Goal: Transaction & Acquisition: Book appointment/travel/reservation

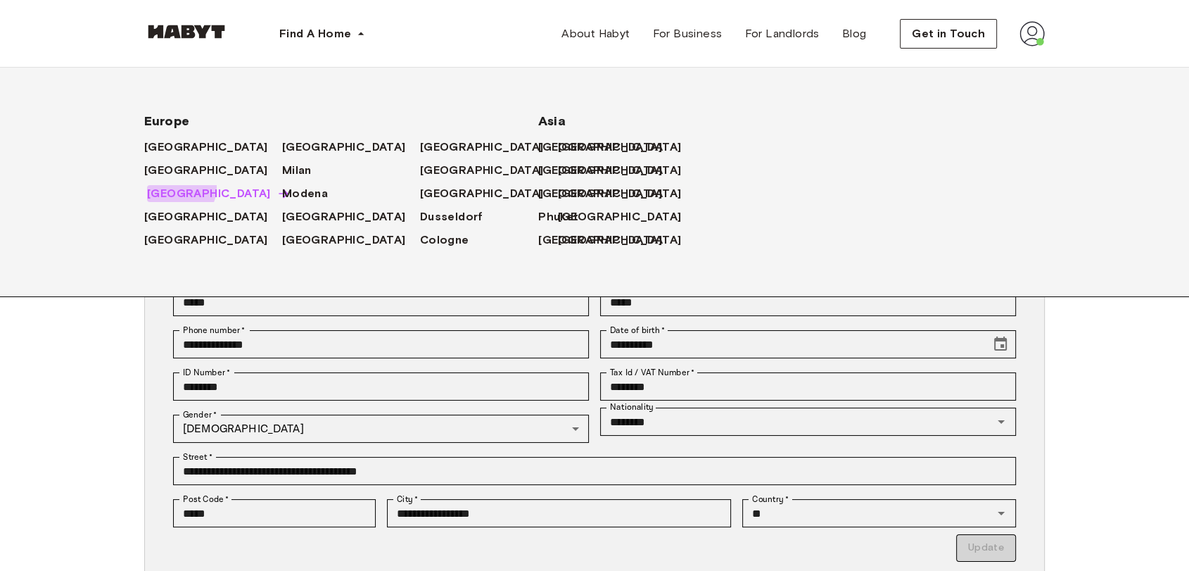
click at [174, 187] on span "[GEOGRAPHIC_DATA]" at bounding box center [209, 193] width 124 height 17
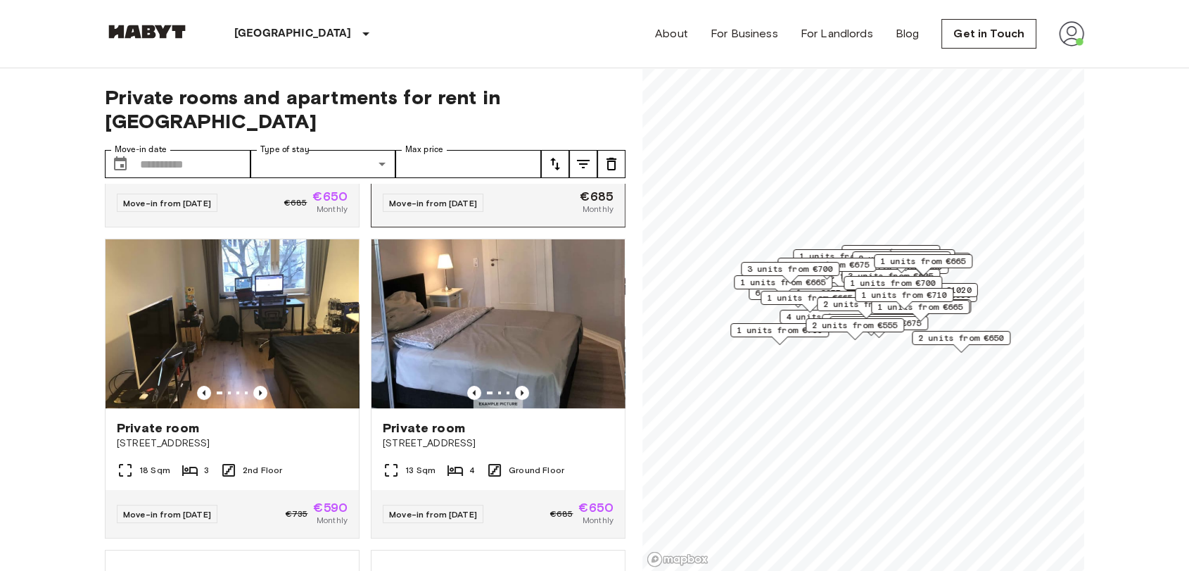
scroll to position [272, 0]
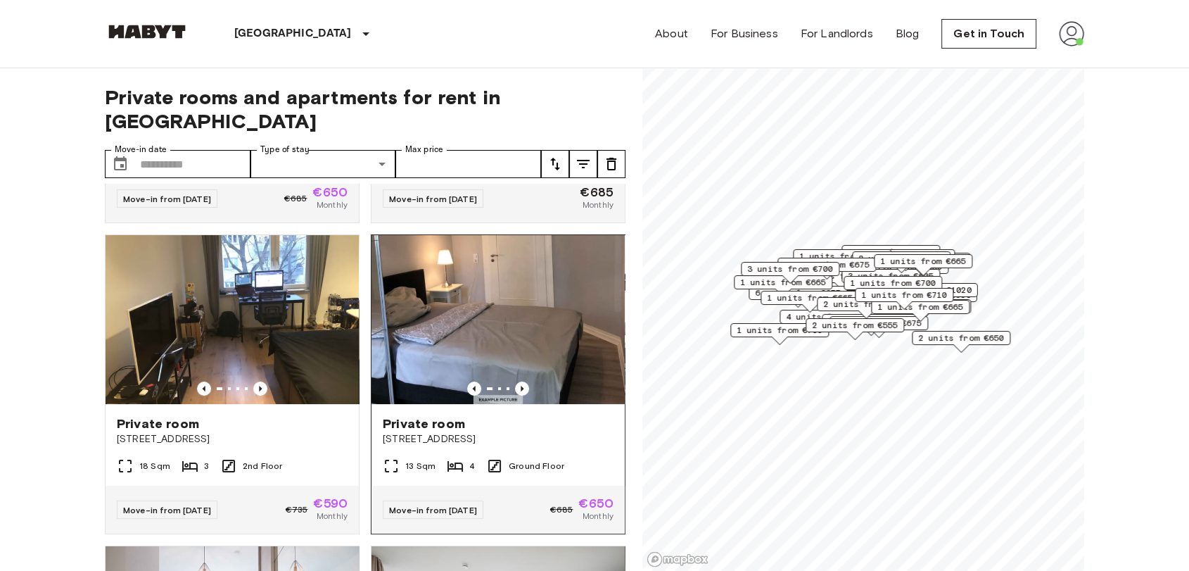
click at [483, 286] on img at bounding box center [498, 319] width 253 height 169
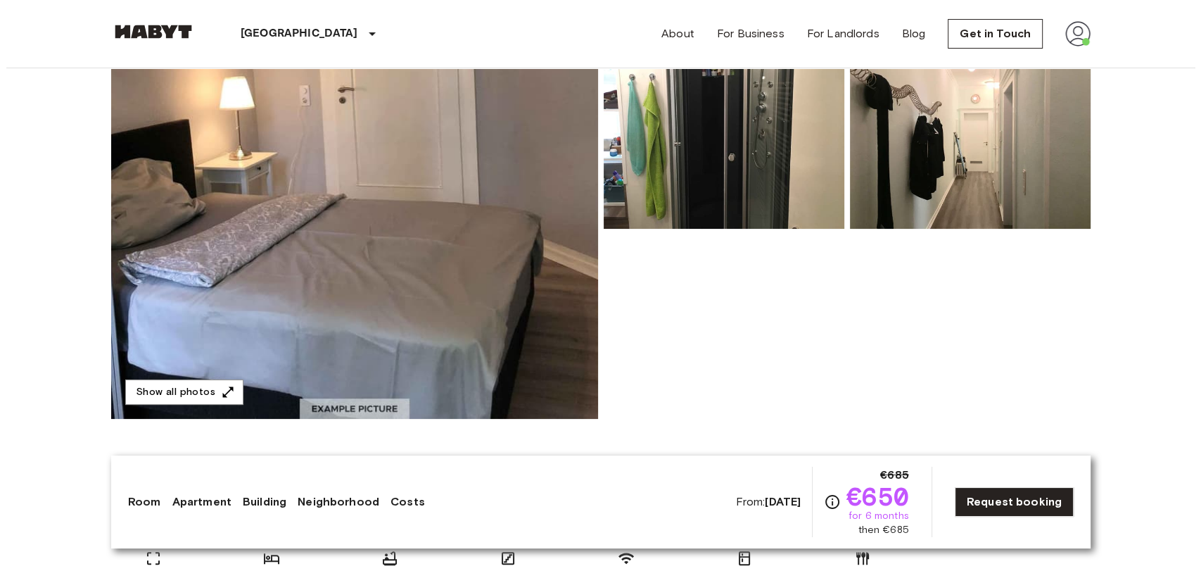
scroll to position [191, 0]
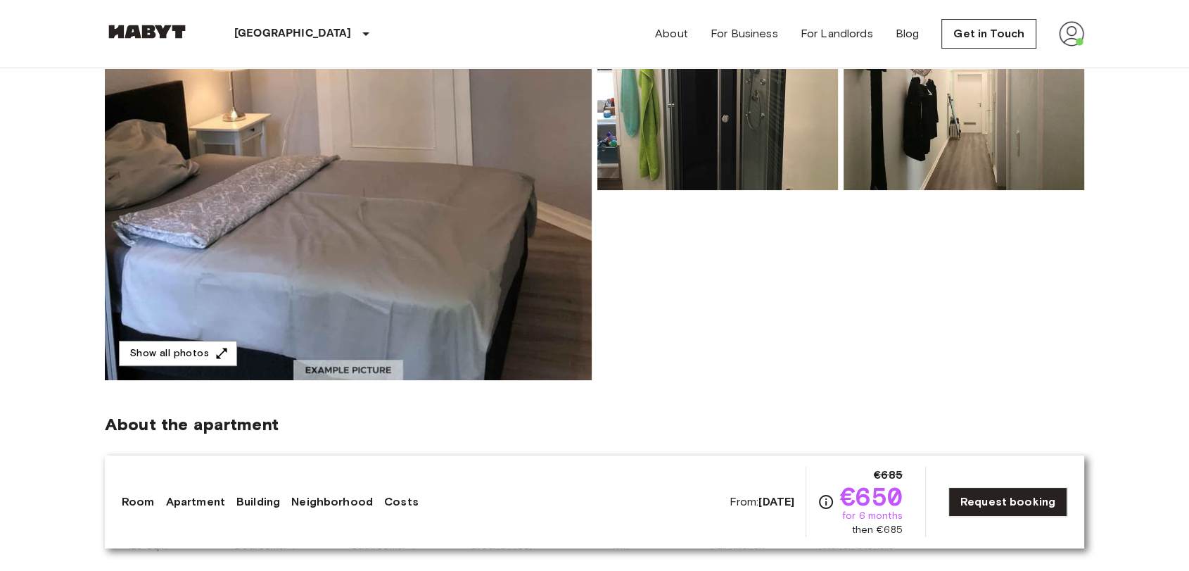
click at [496, 232] on img at bounding box center [348, 193] width 487 height 374
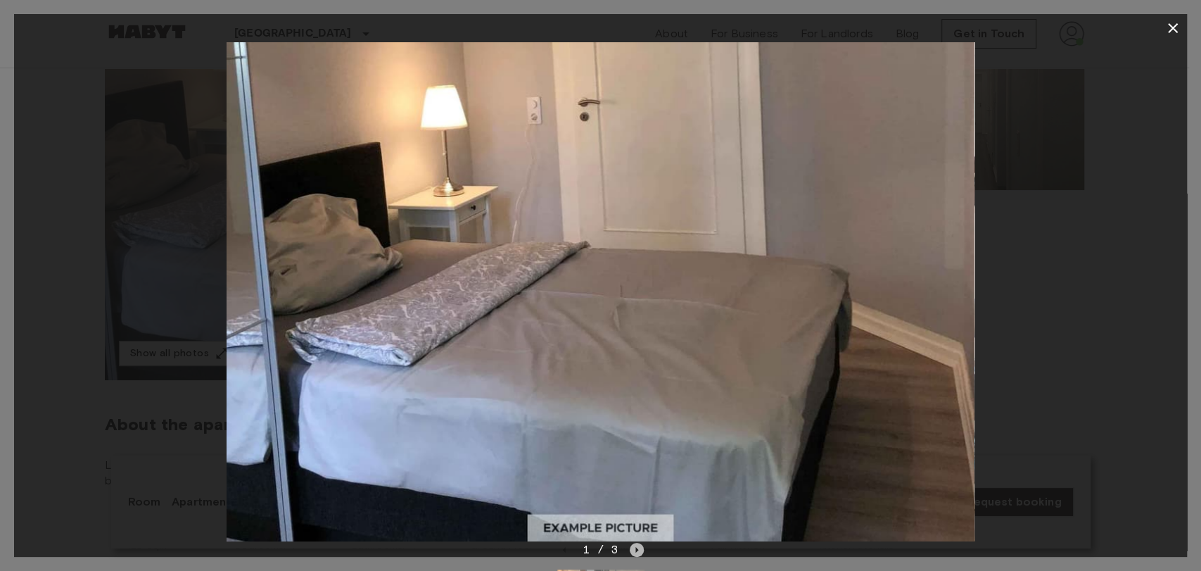
click at [642, 549] on icon "Next image" at bounding box center [637, 550] width 14 height 14
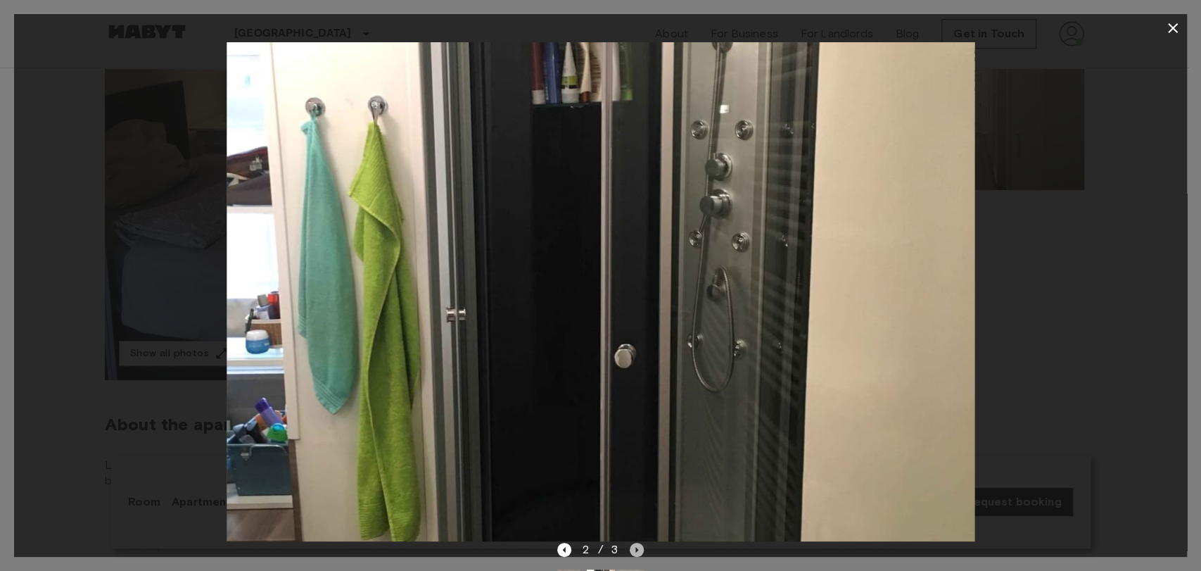
click at [633, 543] on icon "Next image" at bounding box center [637, 550] width 14 height 14
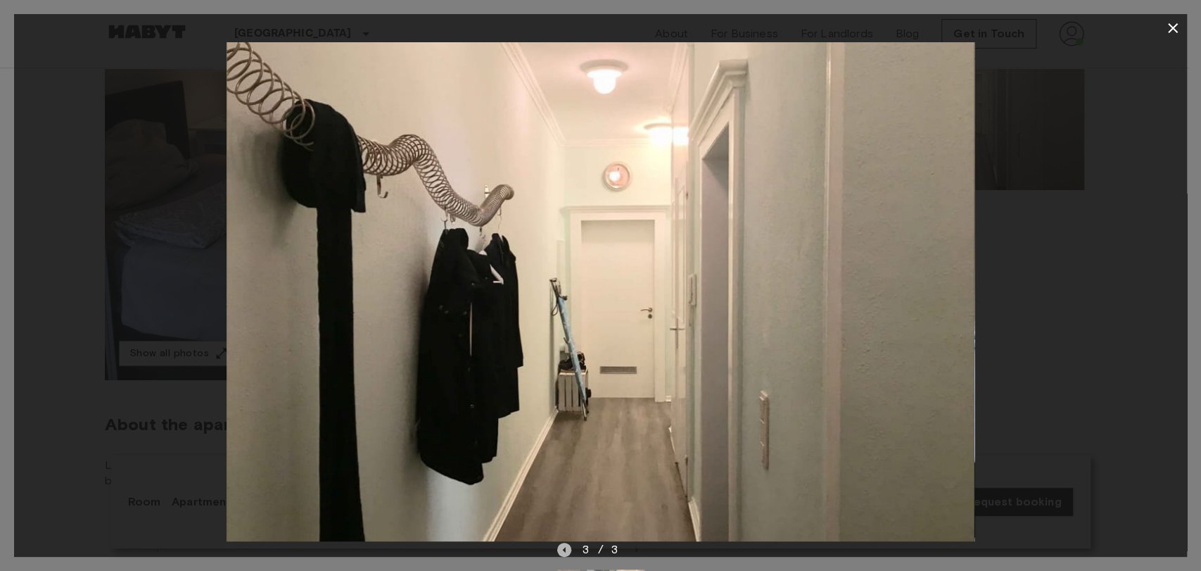
click at [564, 548] on icon "Previous image" at bounding box center [564, 550] width 14 height 14
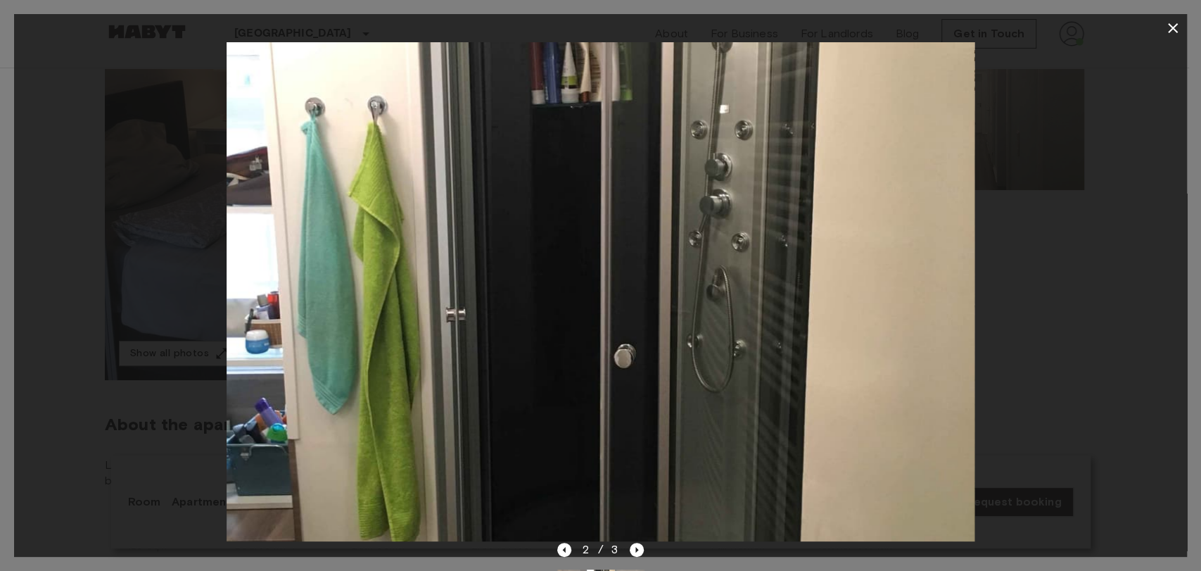
click at [197, 280] on div at bounding box center [600, 291] width 1173 height 499
